Goal: Information Seeking & Learning: Learn about a topic

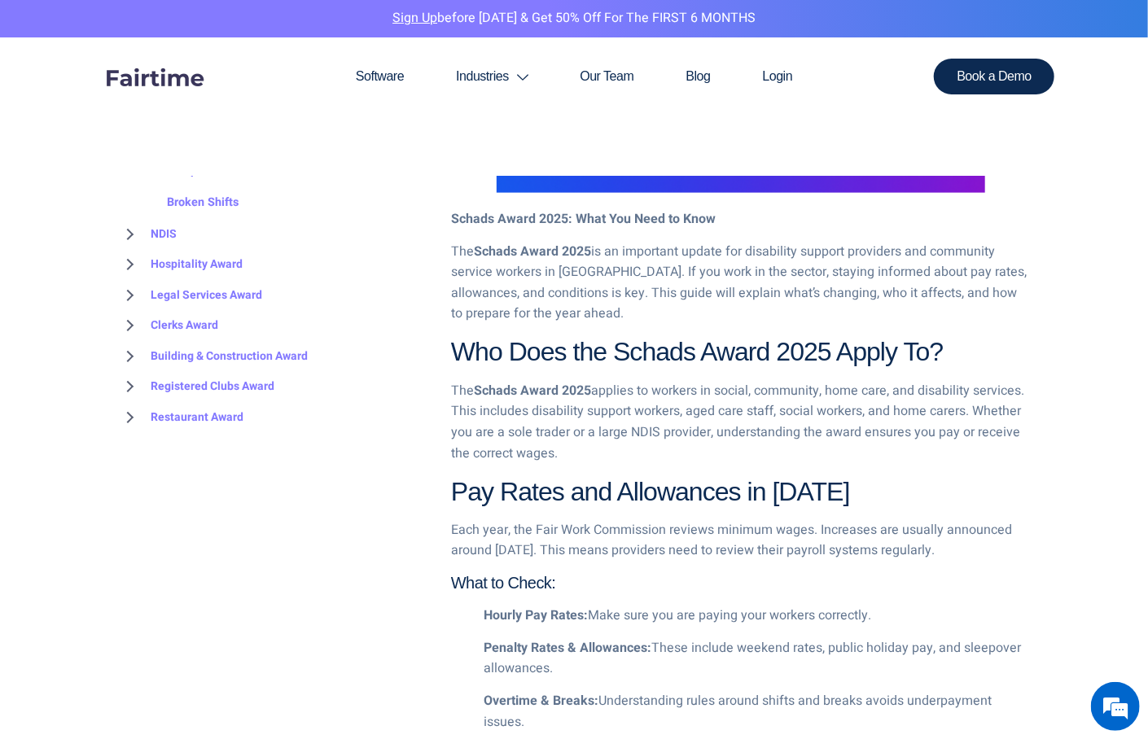
scroll to position [1086, 0]
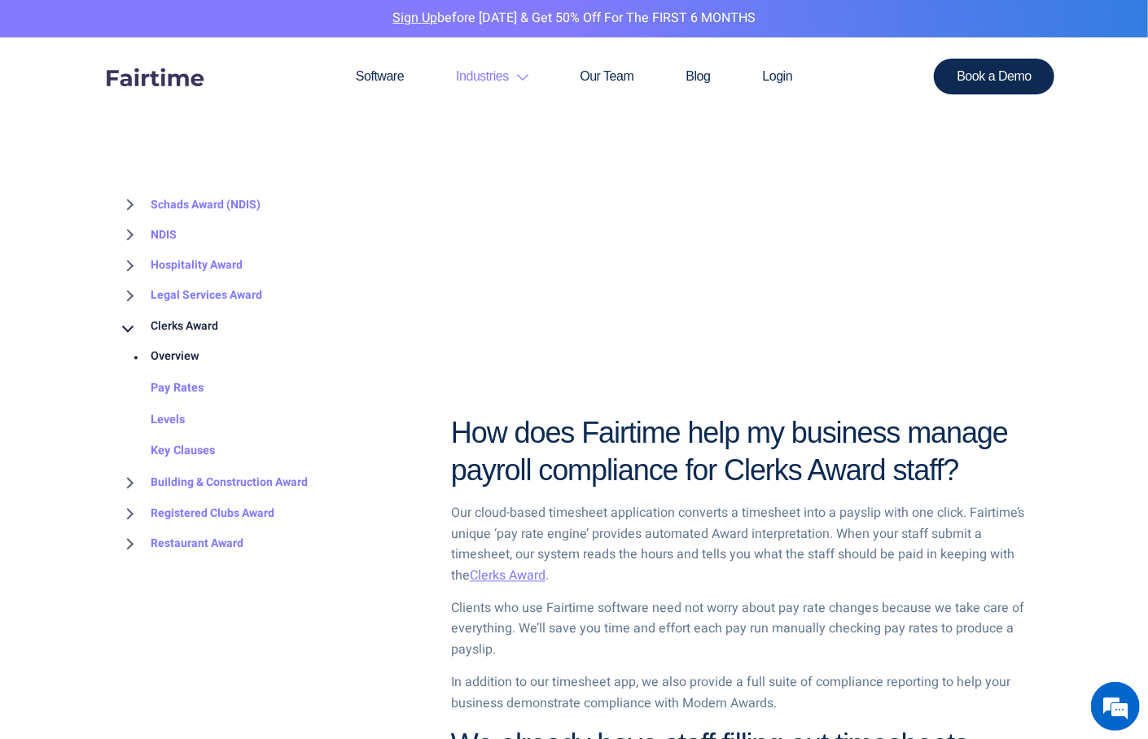
scroll to position [1297, 0]
